Goal: Information Seeking & Learning: Find specific fact

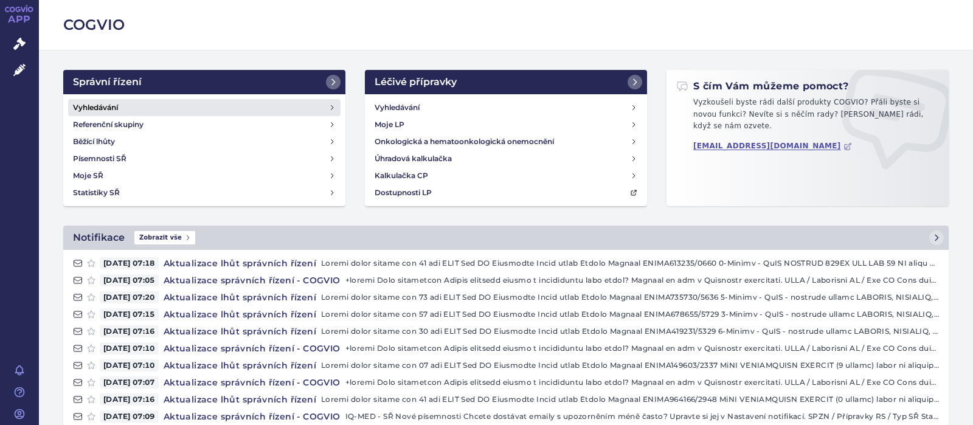
click at [79, 107] on h4 "Vyhledávání" at bounding box center [95, 108] width 45 height 12
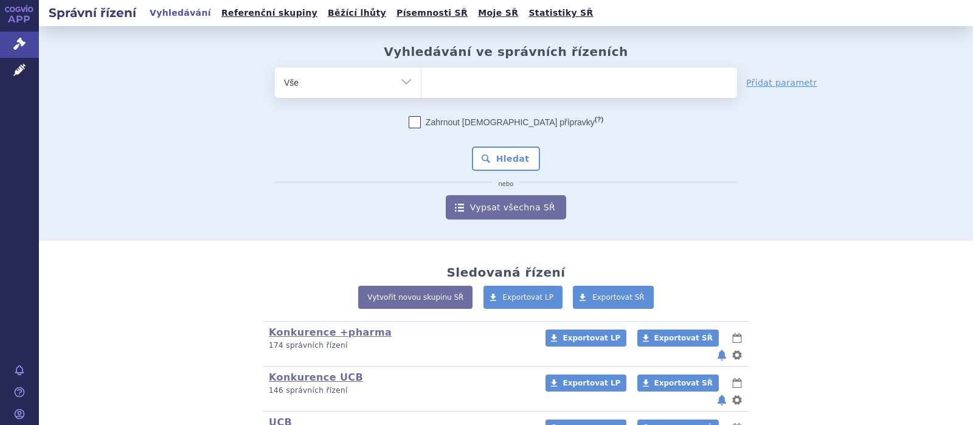
click at [457, 80] on ul at bounding box center [580, 81] width 316 height 26
click at [422, 80] on select at bounding box center [421, 82] width 1 height 30
type input "ka"
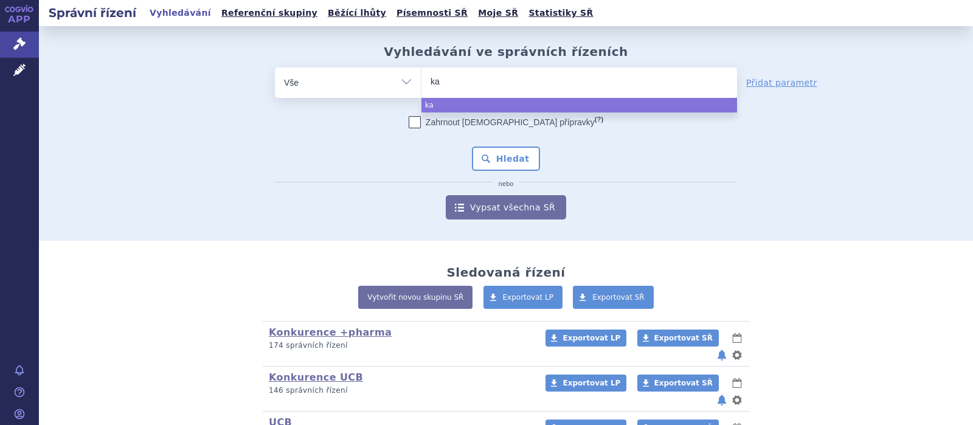
type input "kal"
type input "kaln"
type input "kalno"
type input "kalnorm"
type input "kalnormin"
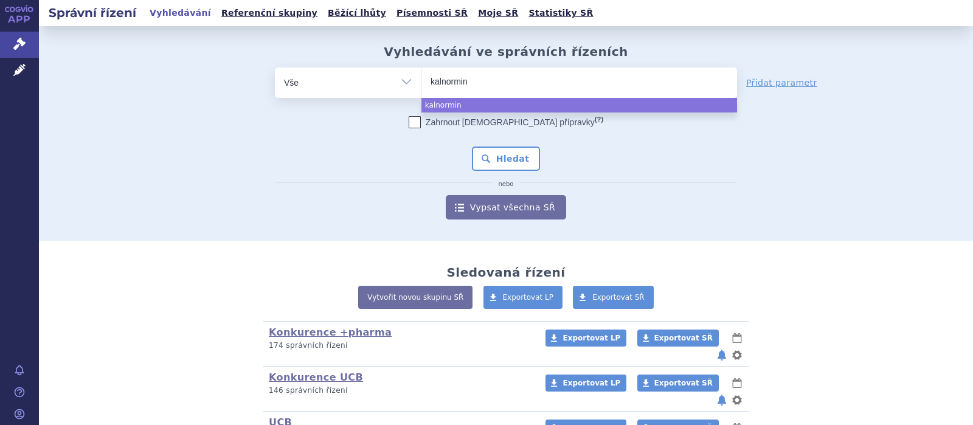
select select "kalnormin"
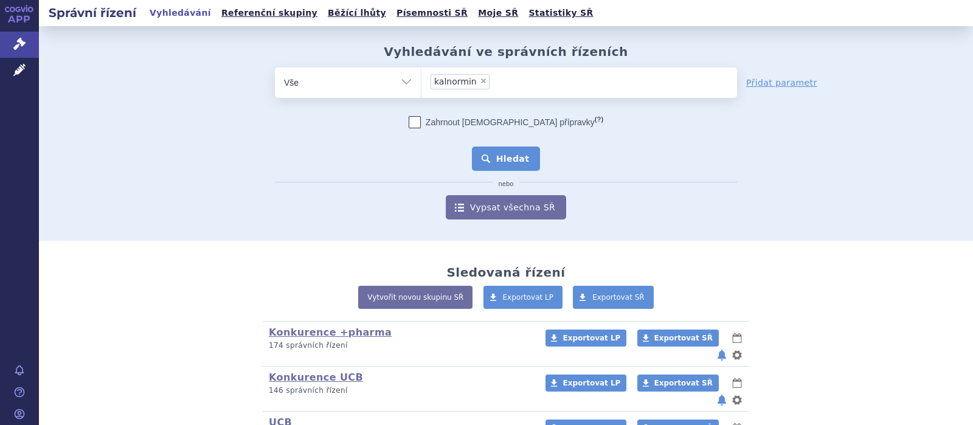
click at [512, 159] on button "Hledat" at bounding box center [506, 159] width 69 height 24
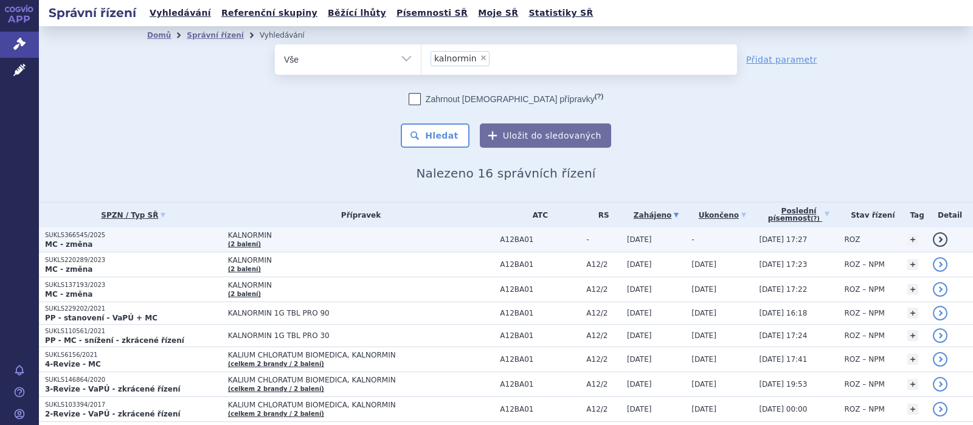
click at [244, 234] on span "KALNORMIN" at bounding box center [361, 235] width 266 height 9
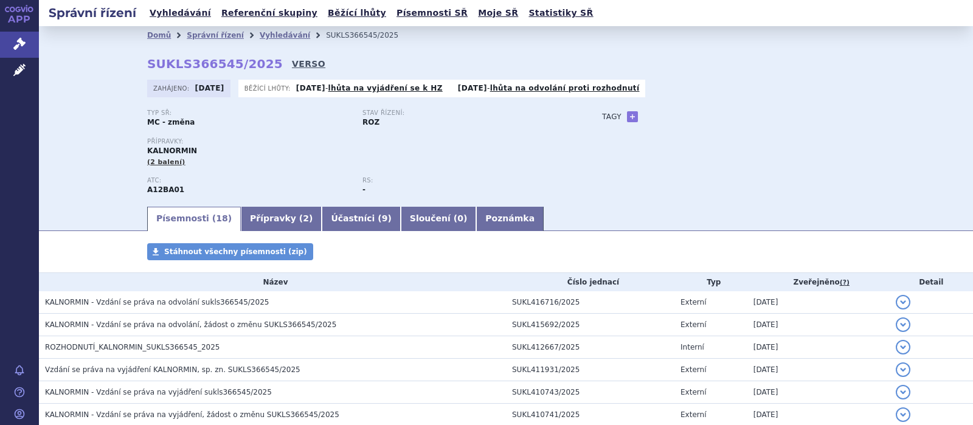
click at [292, 64] on link "VERSO" at bounding box center [308, 64] width 33 height 12
